Goal: Task Accomplishment & Management: Manage account settings

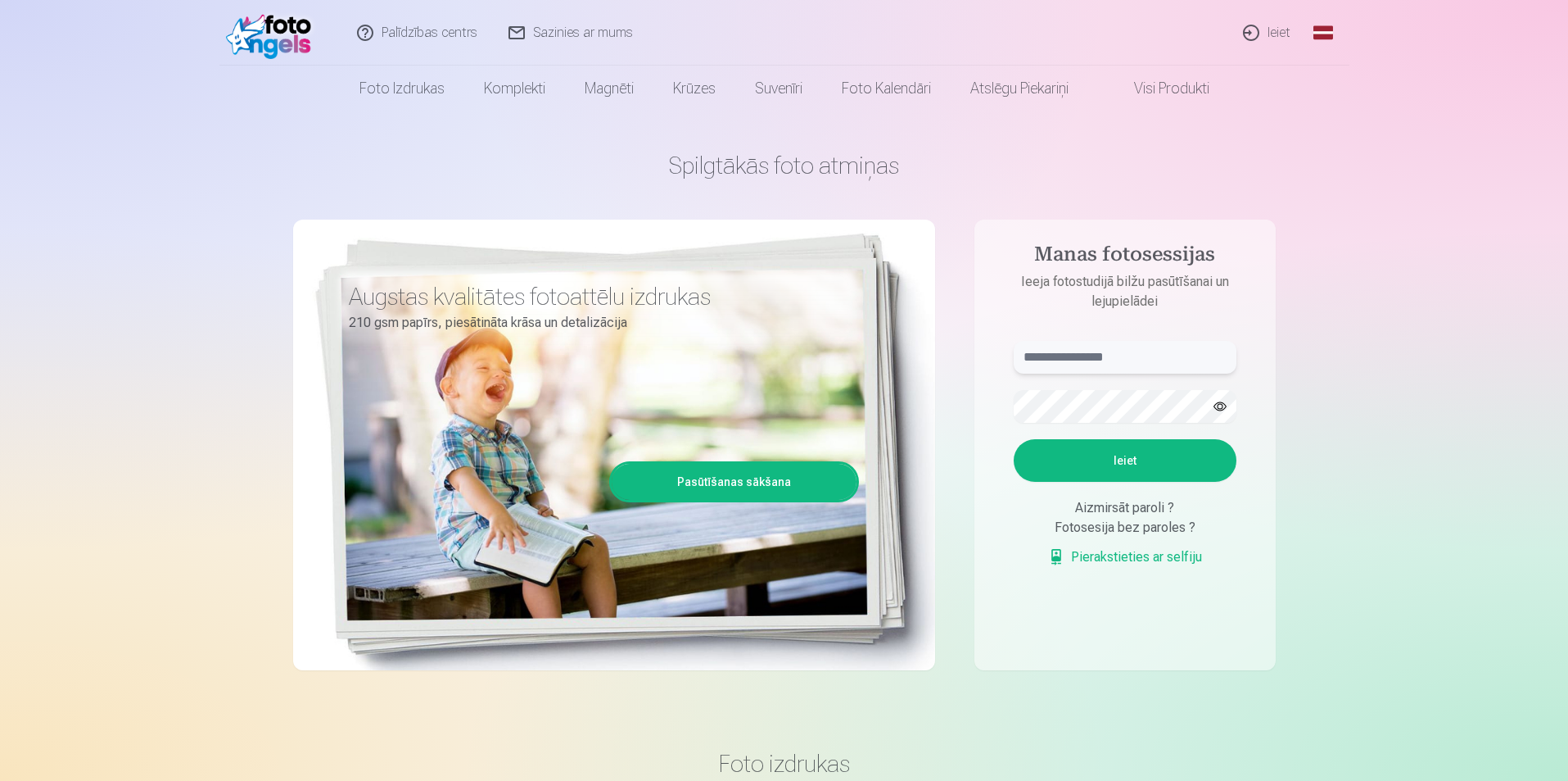
click at [1033, 359] on input "text" at bounding box center [1125, 357] width 222 height 33
click at [1081, 359] on input "**********" at bounding box center [1125, 357] width 222 height 33
type input "**********"
click at [1014, 439] on button "Ieiet" at bounding box center [1125, 460] width 222 height 42
